Goal: Task Accomplishment & Management: Manage account settings

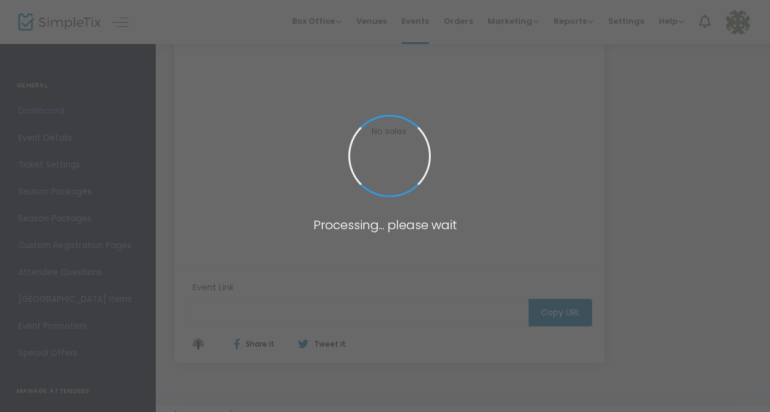
type input "[URL][DOMAIN_NAME]"
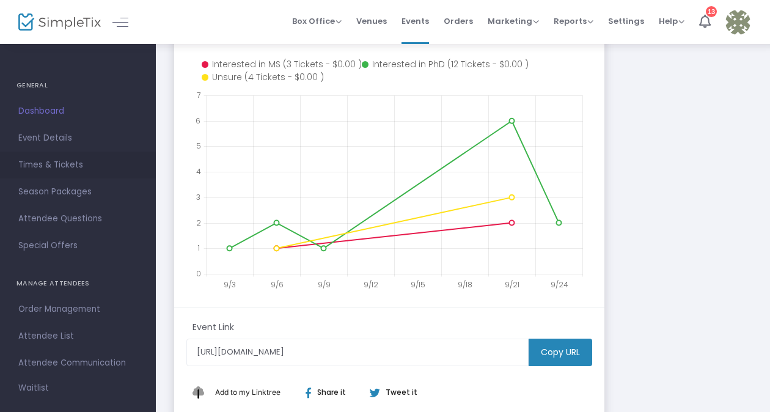
click at [43, 176] on link "Times & Tickets" at bounding box center [78, 165] width 156 height 27
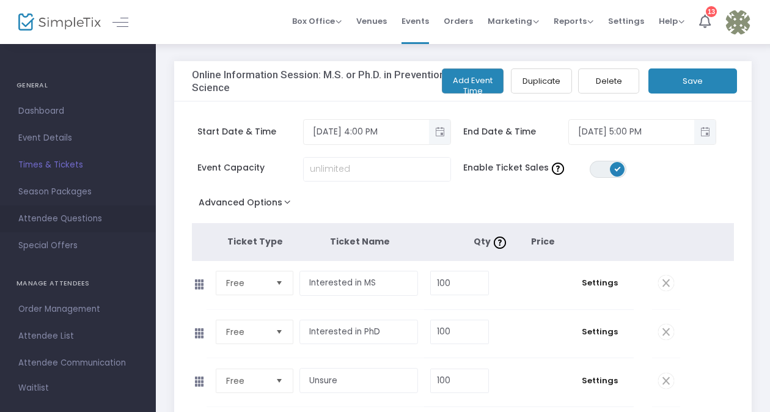
scroll to position [54, 0]
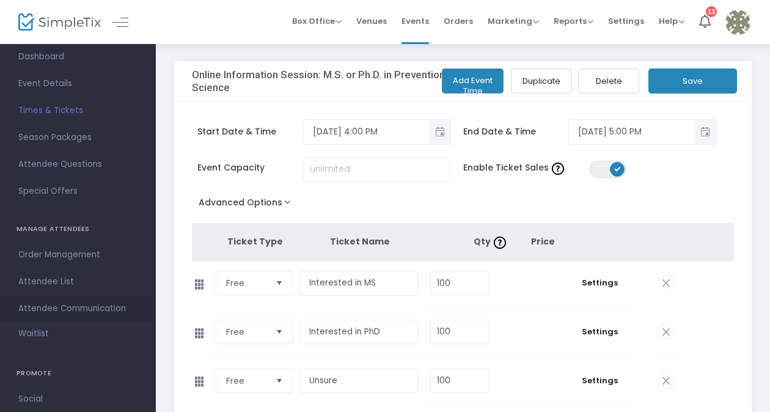
click at [76, 303] on span "Attendee Communication" at bounding box center [77, 309] width 119 height 16
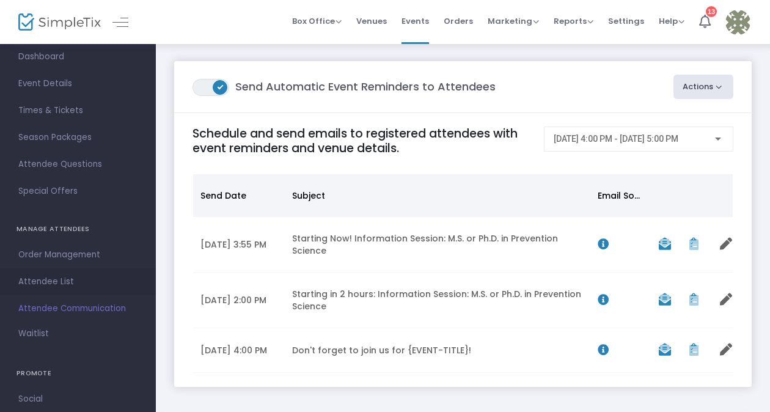
click at [64, 284] on span "Attendee List" at bounding box center [77, 282] width 119 height 16
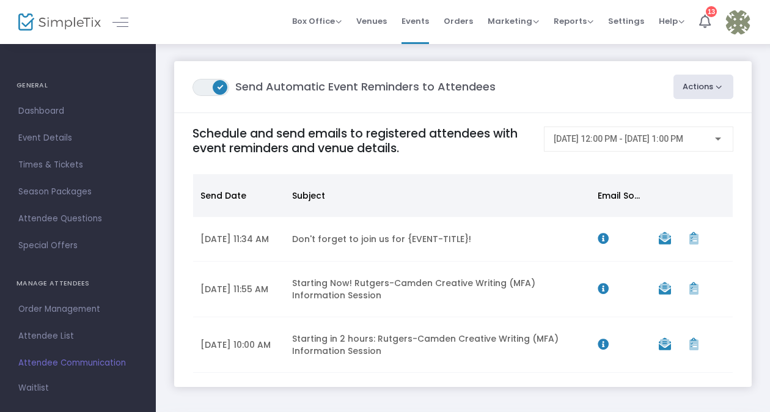
click at [65, 18] on img at bounding box center [59, 22] width 83 height 18
